Goal: Information Seeking & Learning: Learn about a topic

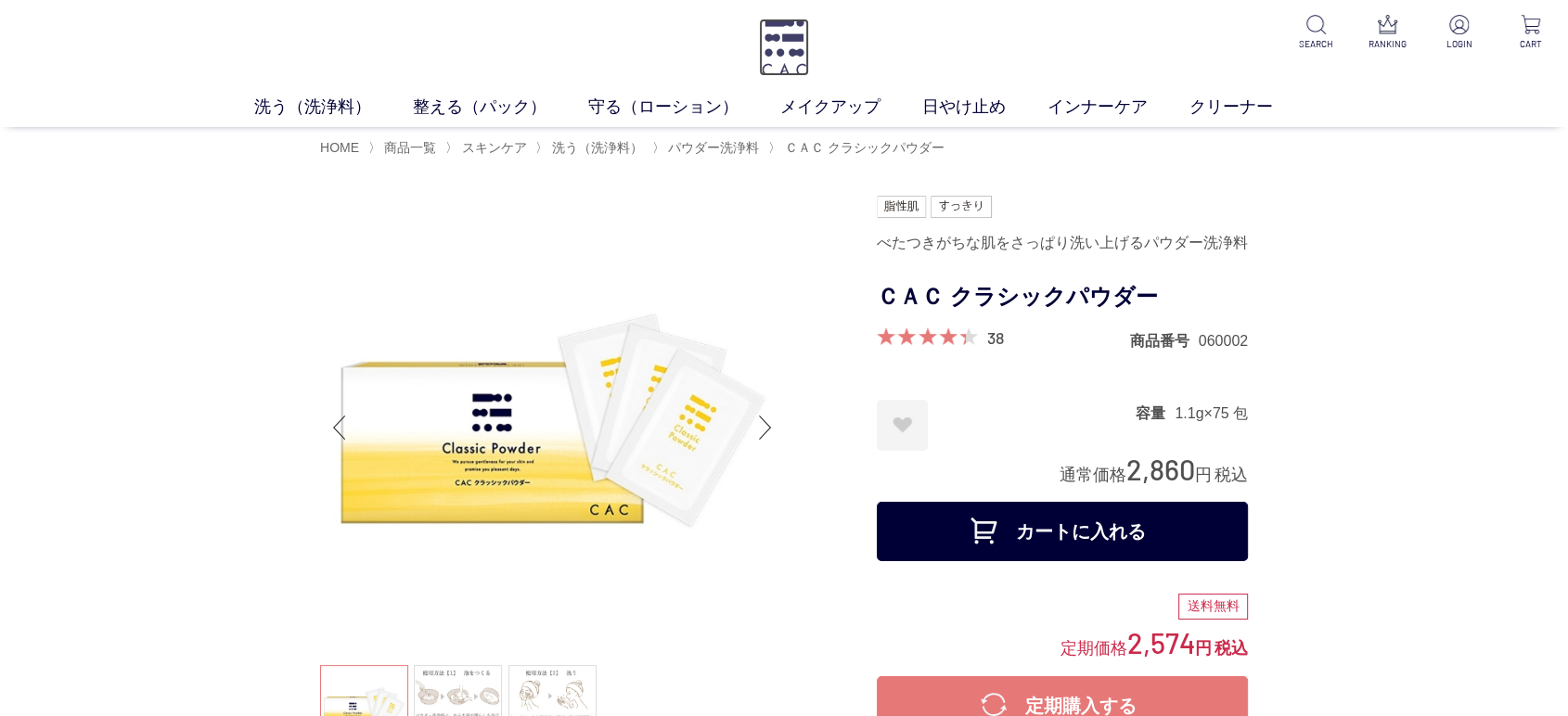
click at [784, 43] on img at bounding box center [784, 48] width 50 height 58
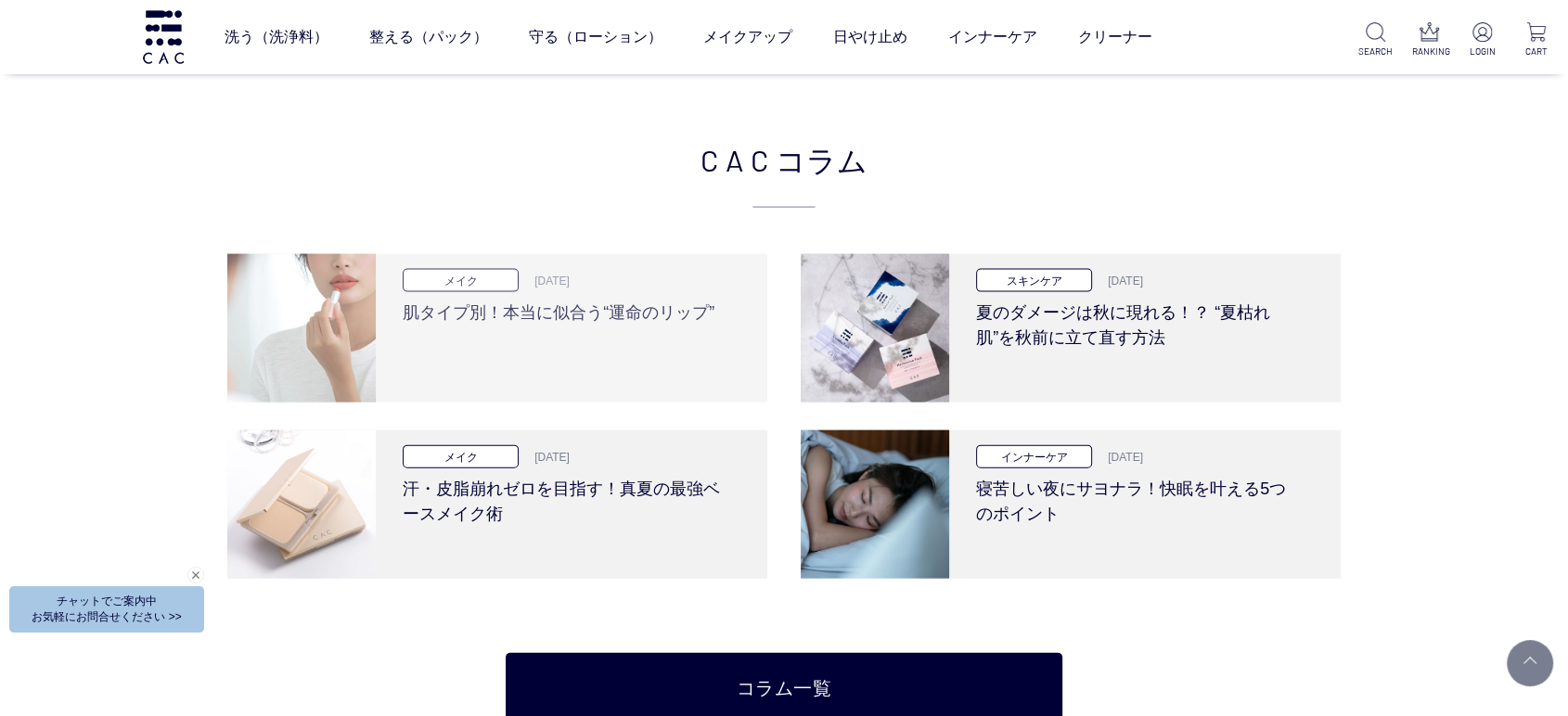
scroll to position [4021, 0]
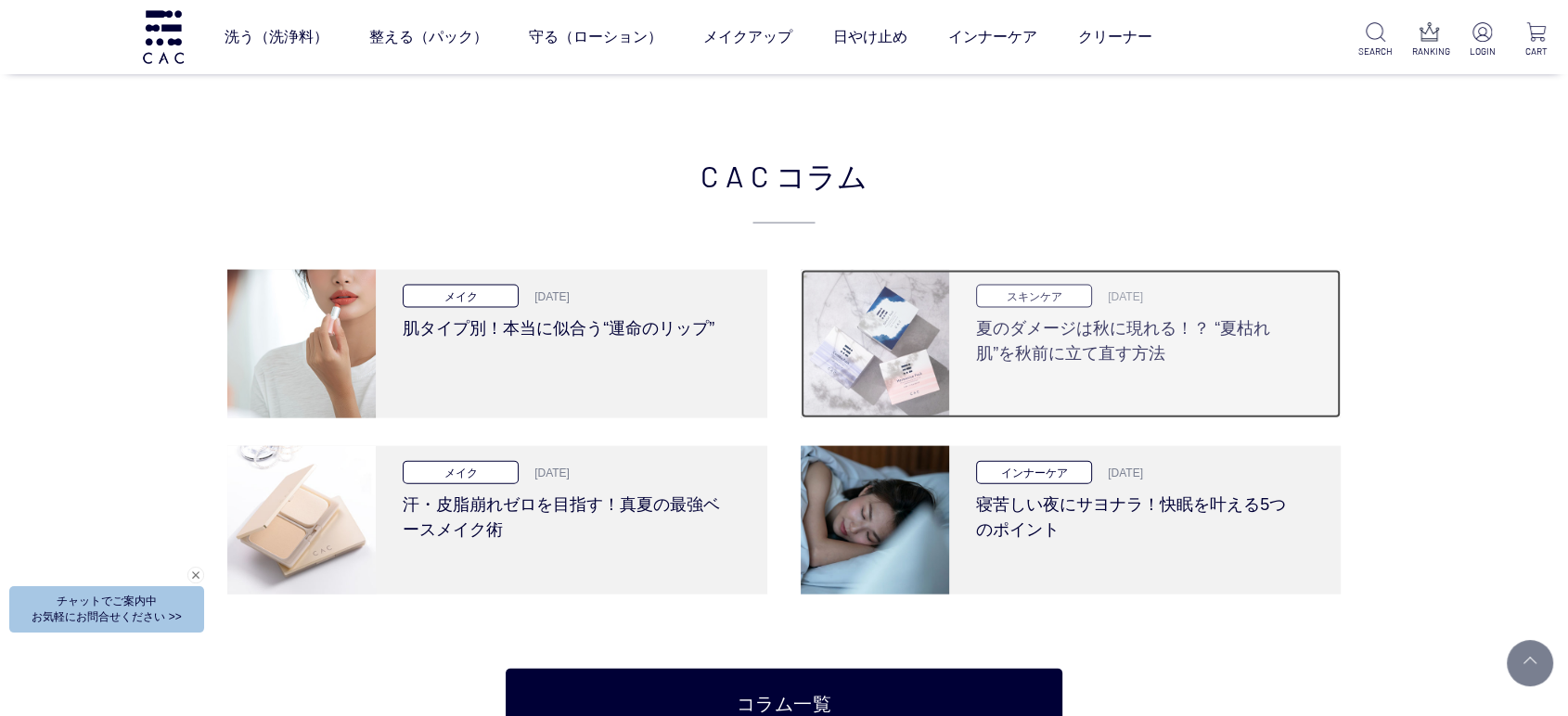
click at [1149, 320] on h3 "夏のダメージは秋に現れる！？ “夏枯れ肌”を秋前に立て直す方法" at bounding box center [1138, 338] width 323 height 59
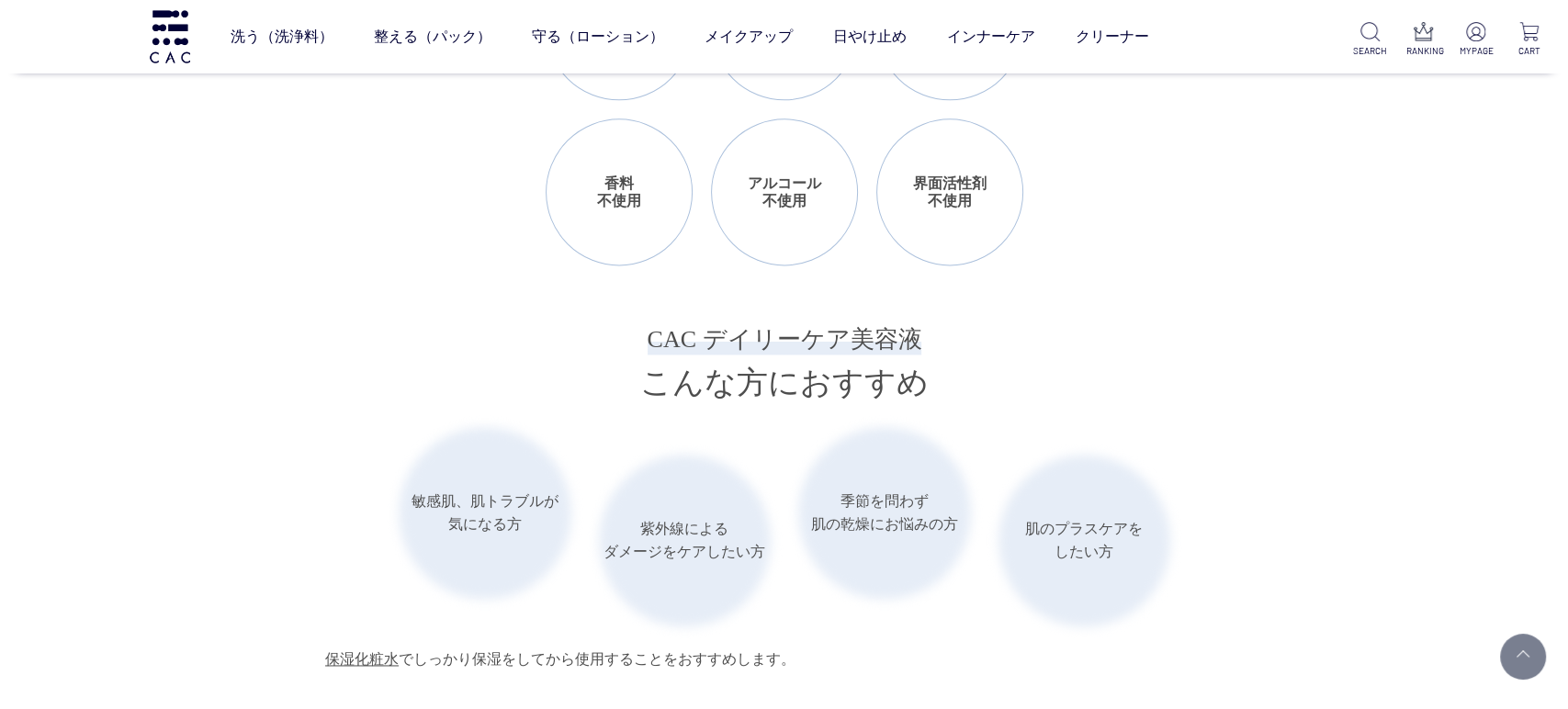
scroll to position [2450, 0]
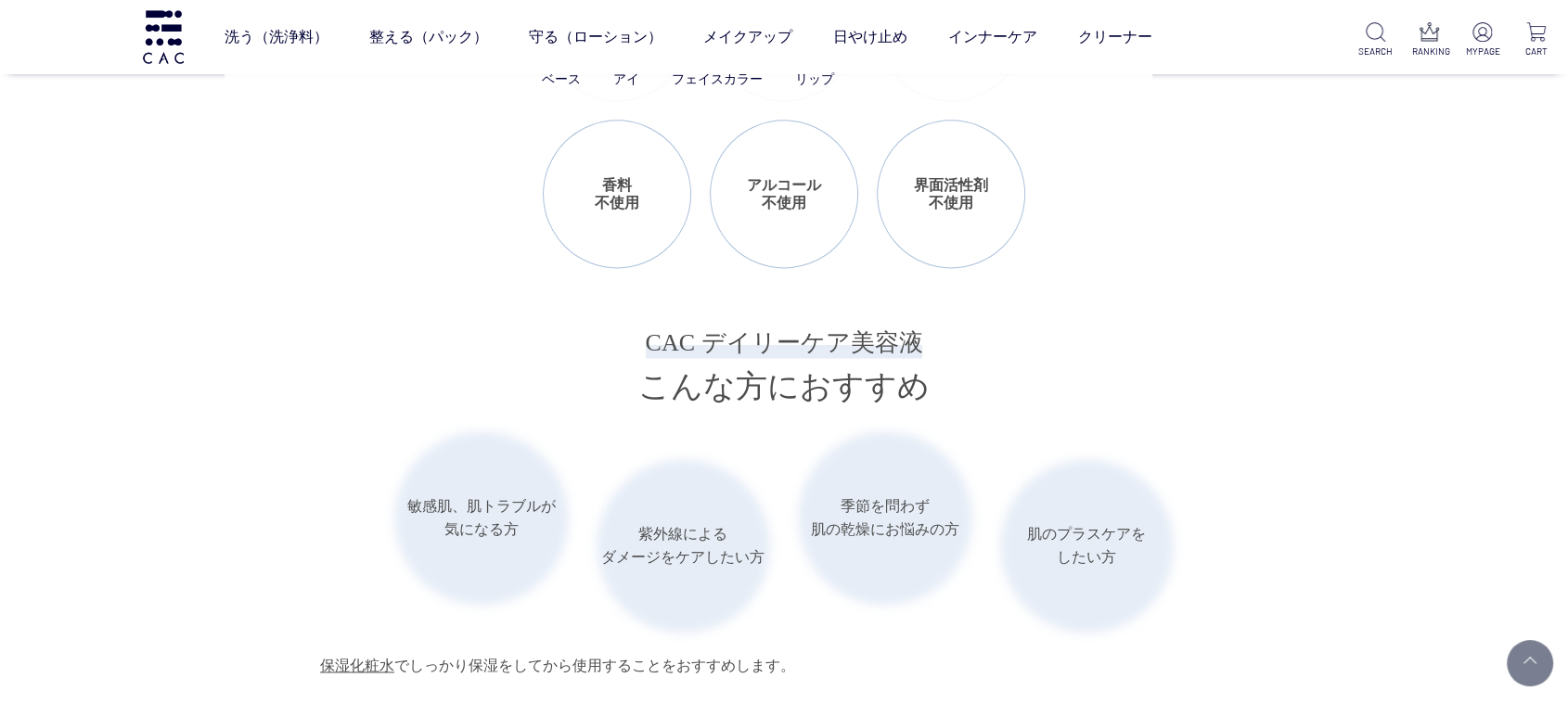
click at [431, 59] on ul "ベース アイ フェイスカラー リップ" at bounding box center [688, 80] width 927 height 46
click at [416, 43] on link "整える（パック）" at bounding box center [428, 37] width 119 height 52
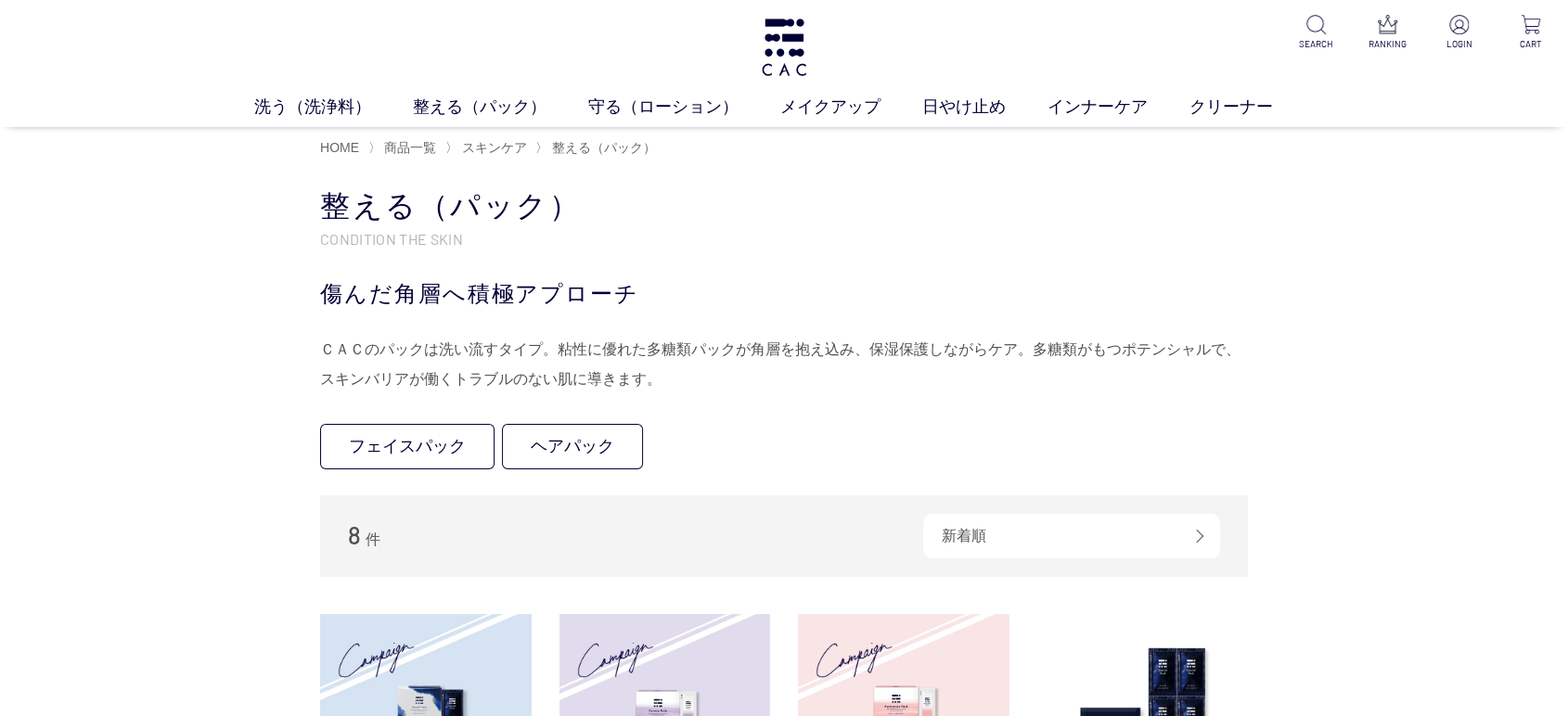
click at [363, 120] on ul "洗う（洗浄料） 液体洗浄料 パウダー洗浄料 泡洗顔料 グッズ 整える（パック） フェイスパック ヘアパック 守る（ローション） 保湿化粧水 柔軟化粧水 美容液…" at bounding box center [784, 111] width 1568 height 33
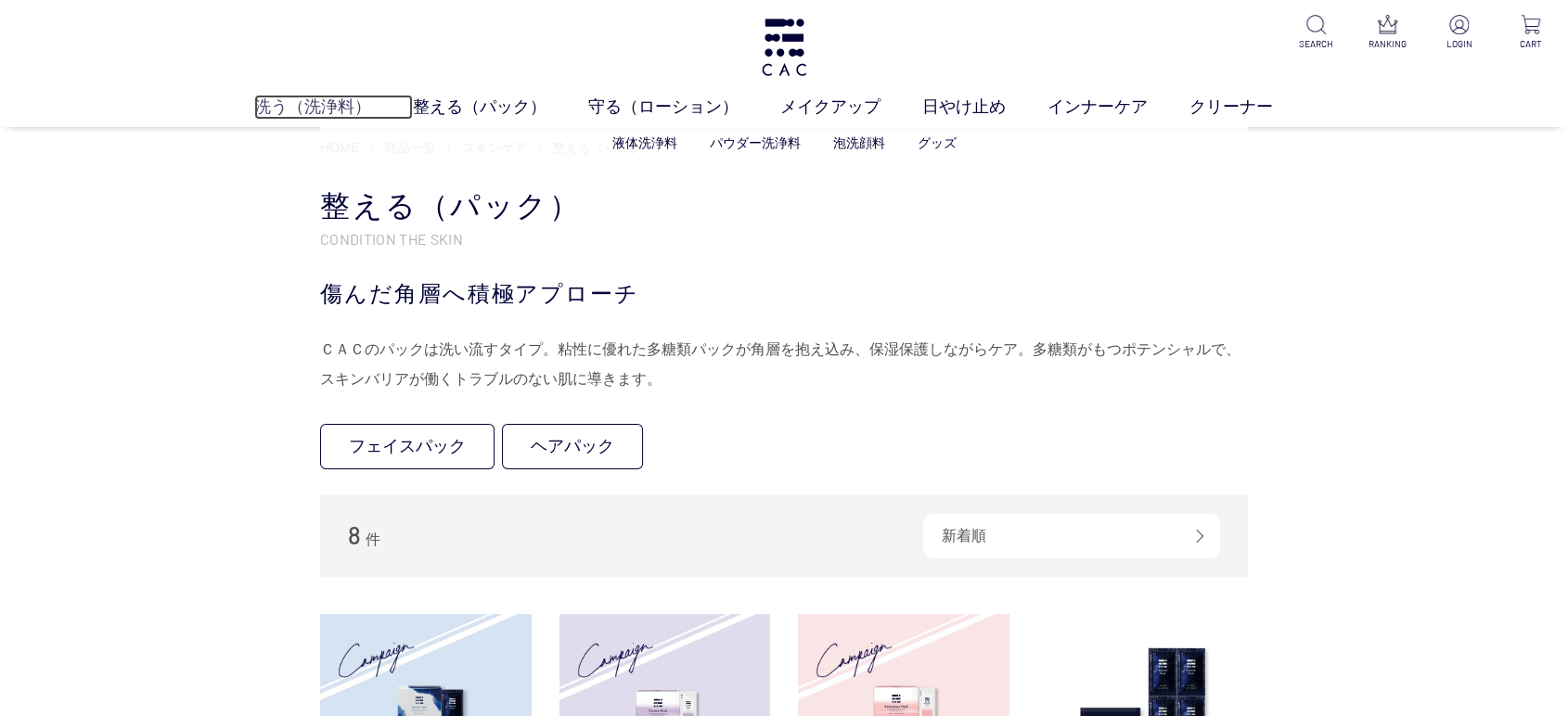
click at [339, 103] on link "洗う（洗浄料）" at bounding box center [333, 107] width 159 height 25
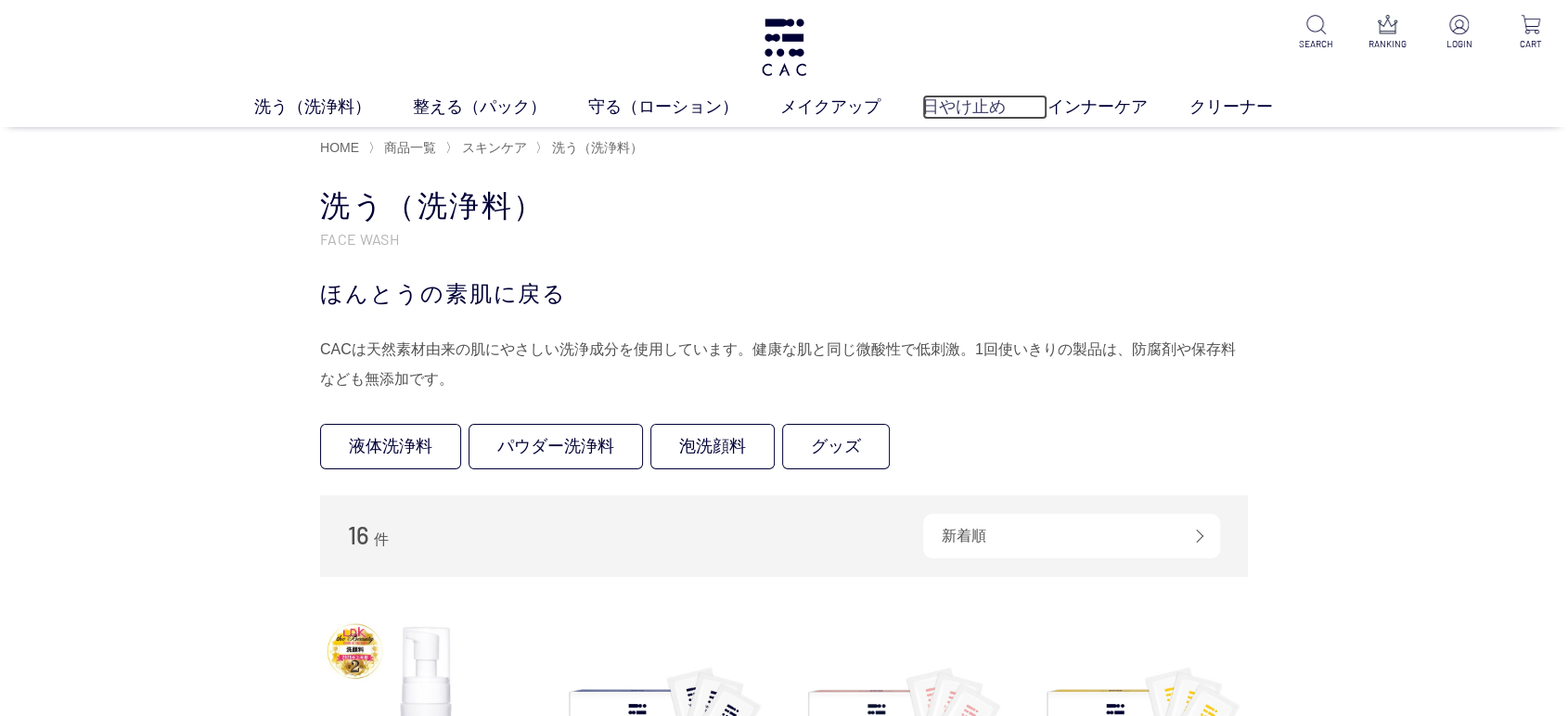
click at [981, 100] on link "日やけ止め" at bounding box center [984, 107] width 125 height 25
